Goal: Task Accomplishment & Management: Manage account settings

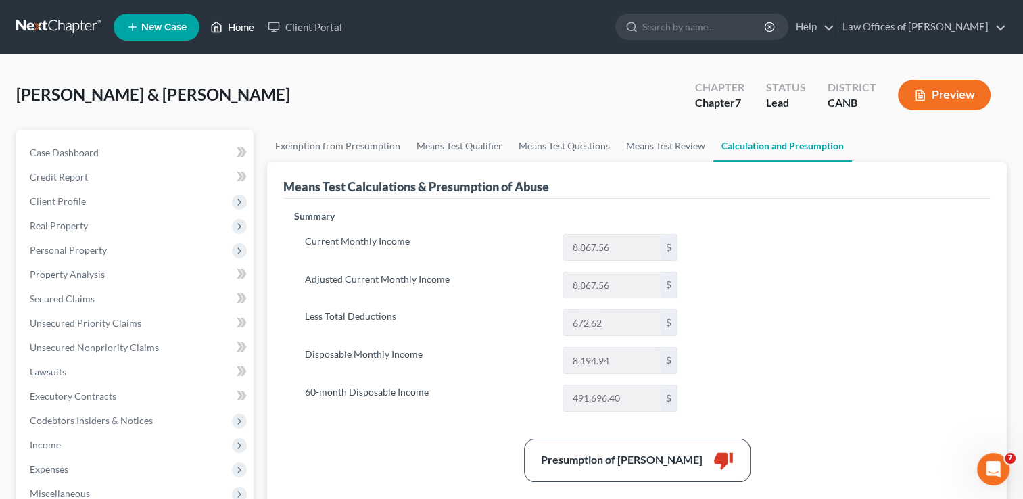
click at [249, 29] on link "Home" at bounding box center [231, 27] width 57 height 24
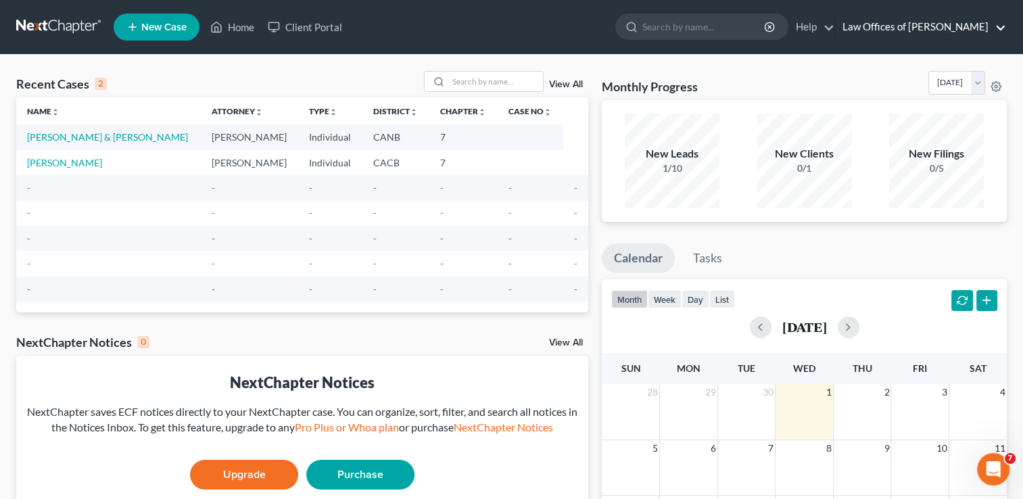
click at [998, 34] on link "Law Offices of [PERSON_NAME]" at bounding box center [920, 27] width 170 height 24
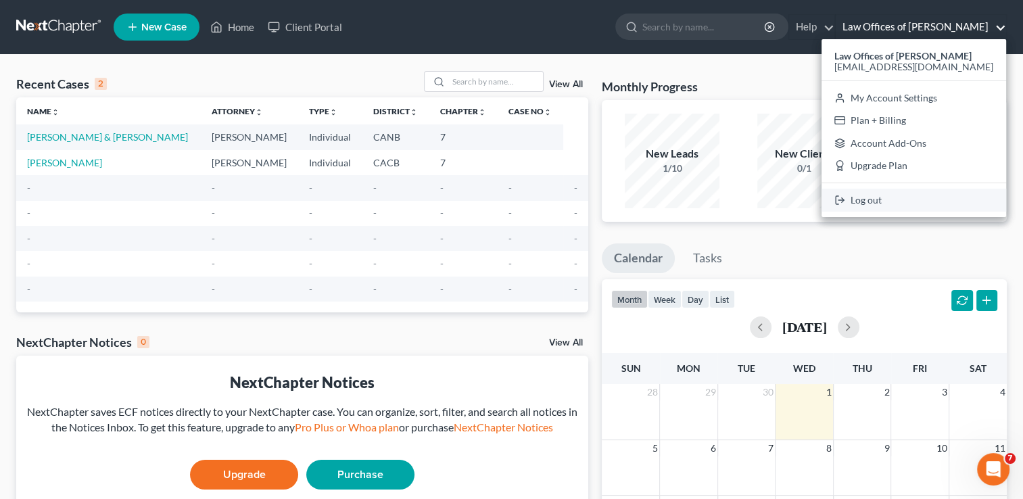
click at [915, 196] on link "Log out" at bounding box center [913, 200] width 185 height 23
